Goal: Task Accomplishment & Management: Manage account settings

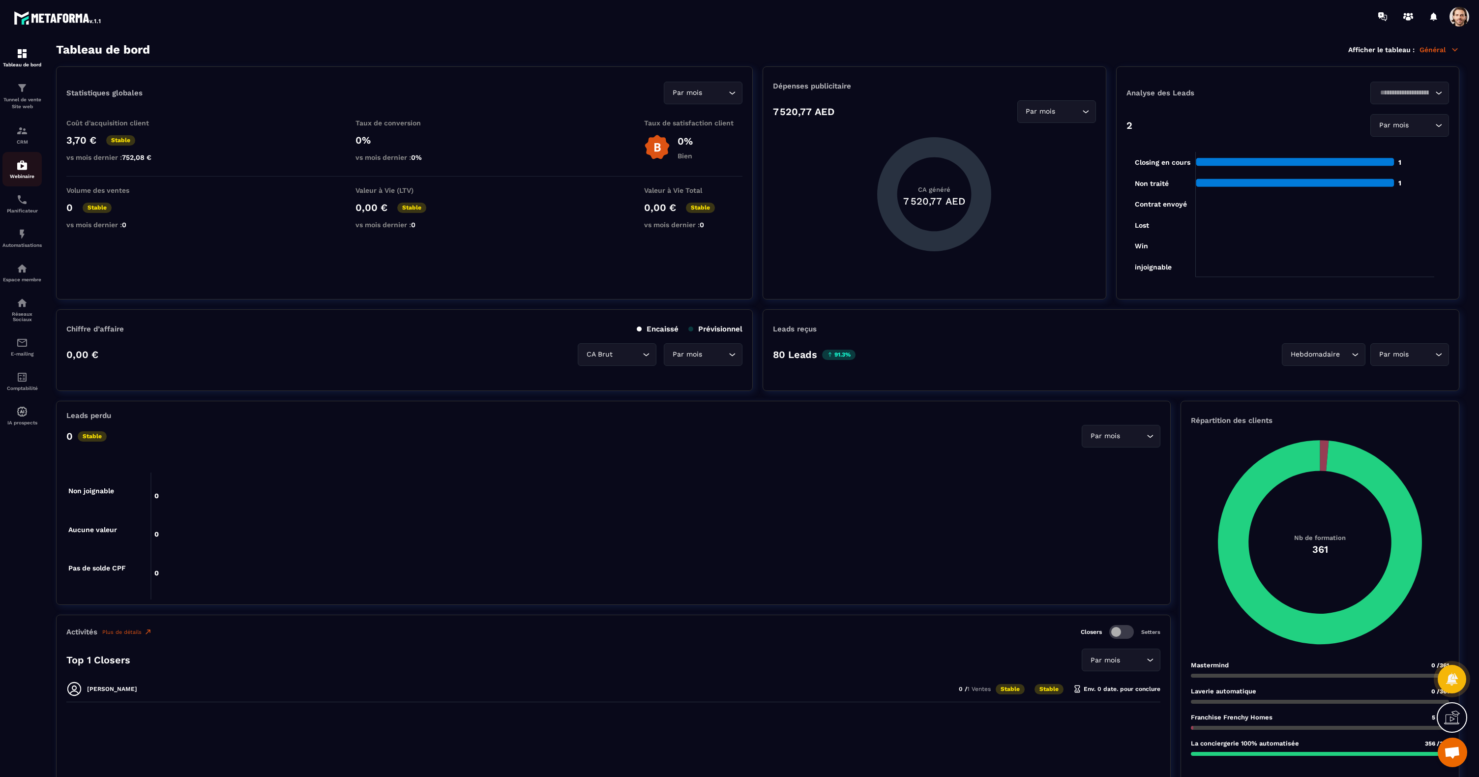
click at [19, 169] on img at bounding box center [22, 165] width 12 height 12
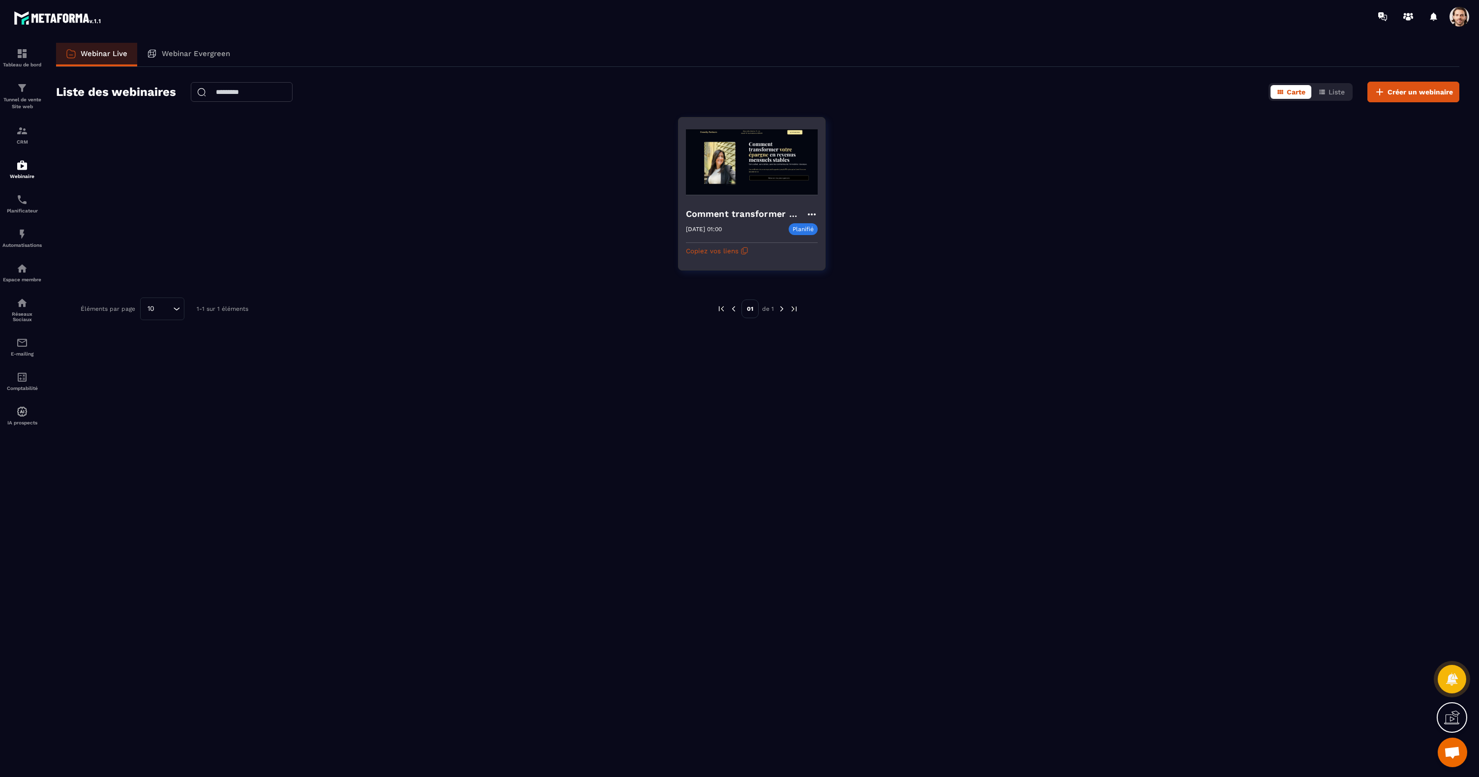
click at [816, 214] on icon at bounding box center [812, 215] width 12 height 12
click at [790, 286] on button "Rediffusion" at bounding box center [782, 288] width 64 height 18
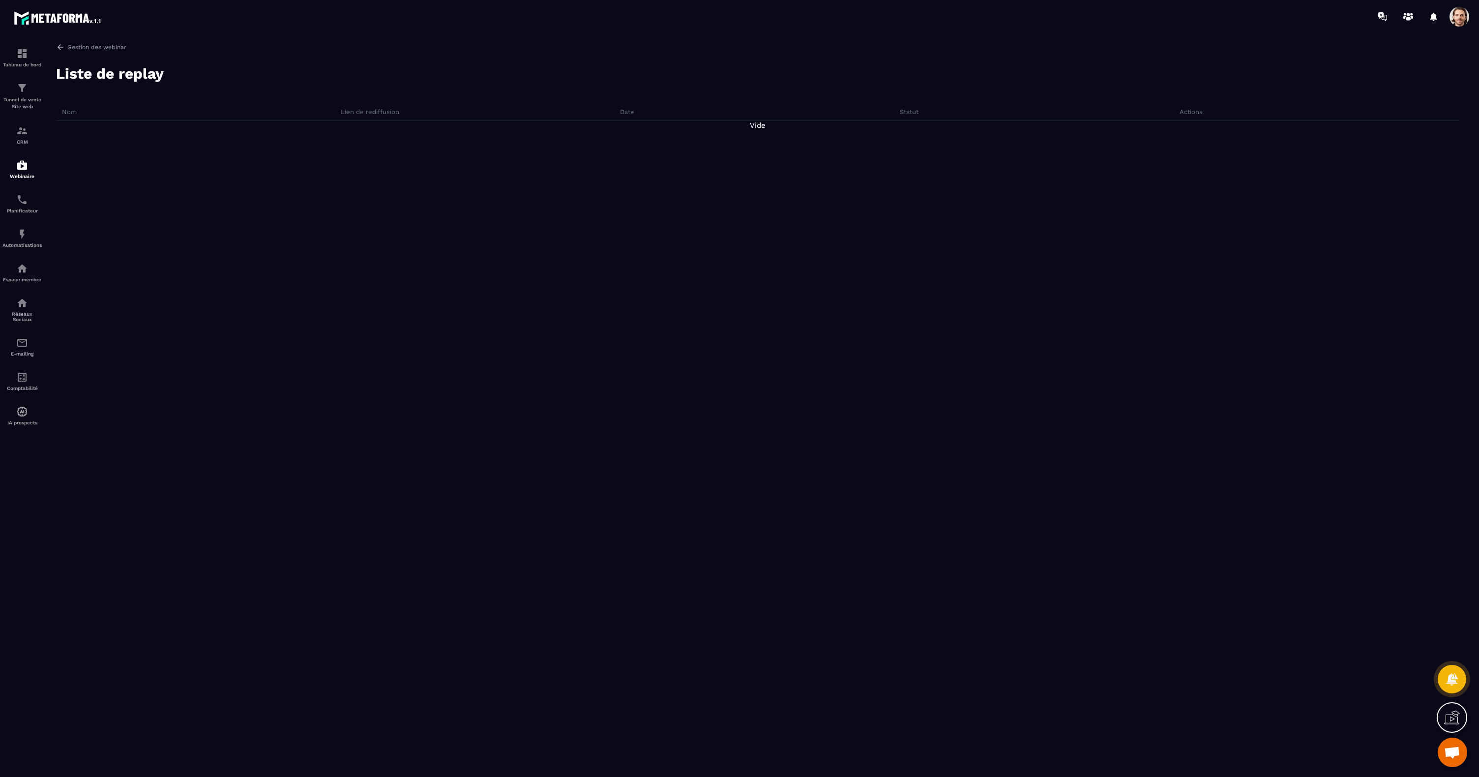
click at [1463, 17] on span at bounding box center [1460, 17] width 20 height 20
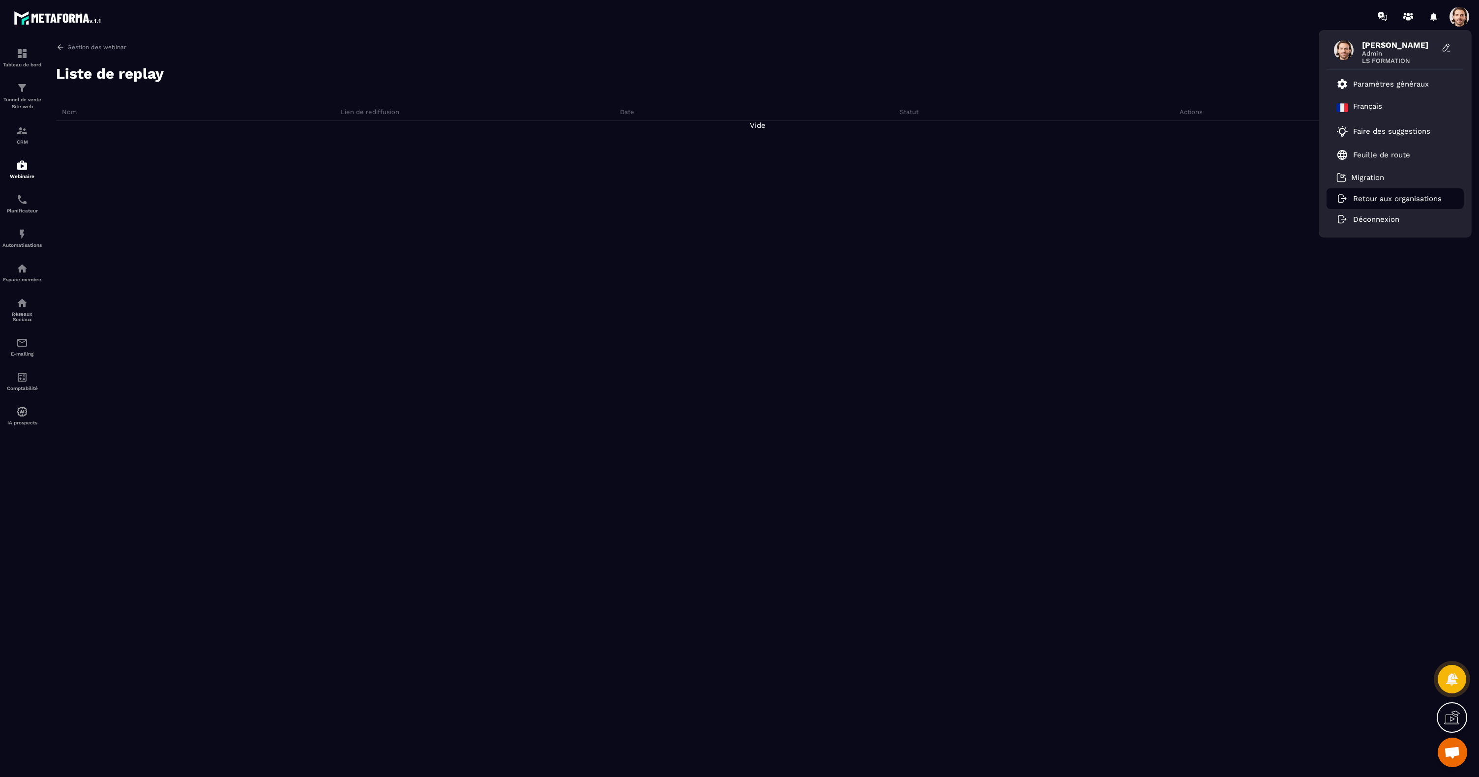
click at [1396, 198] on p "Retour aux organisations" at bounding box center [1397, 198] width 89 height 9
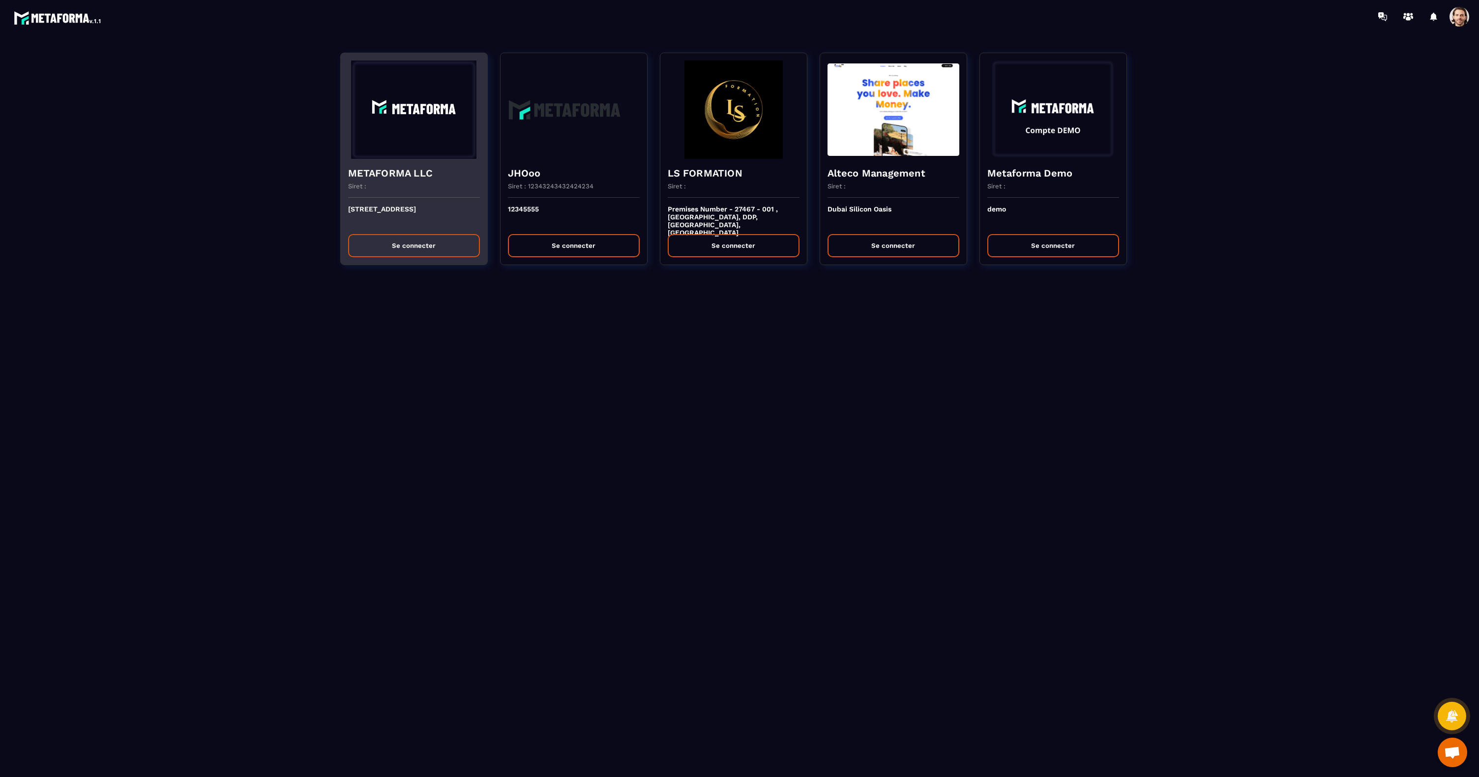
click at [424, 251] on button "Se connecter" at bounding box center [414, 245] width 132 height 23
